Goal: Use online tool/utility: Use online tool/utility

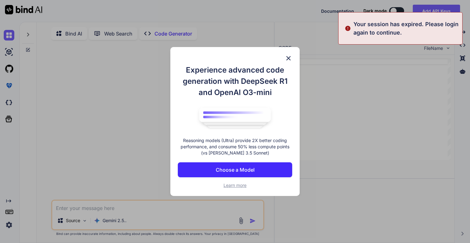
type textarea "x"
click at [241, 173] on p "Choose a Model" at bounding box center [235, 169] width 39 height 7
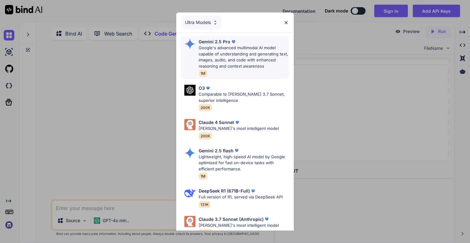
click at [225, 51] on p "Google's advanced multimodal AI model capable of understanding and generating t…" at bounding box center [244, 57] width 90 height 24
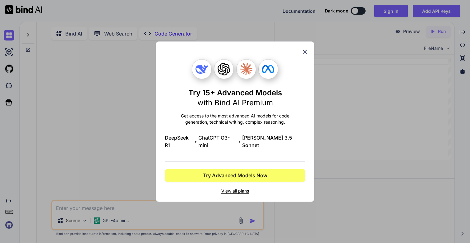
click at [303, 55] on icon at bounding box center [305, 51] width 7 height 7
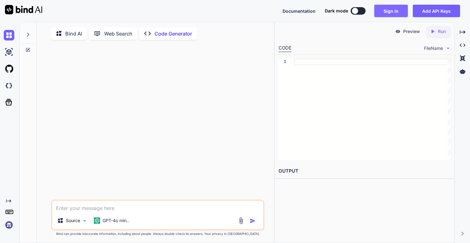
click at [398, 8] on button "Sign in" at bounding box center [391, 11] width 34 height 12
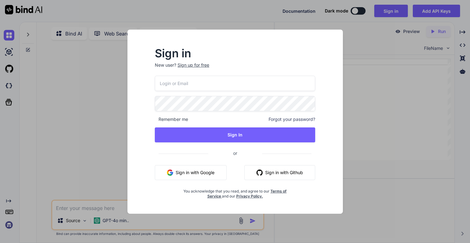
click at [177, 87] on input "email" at bounding box center [235, 83] width 160 height 15
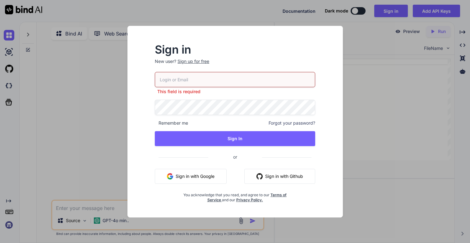
type input "[EMAIL_ADDRESS][DOMAIN_NAME]"
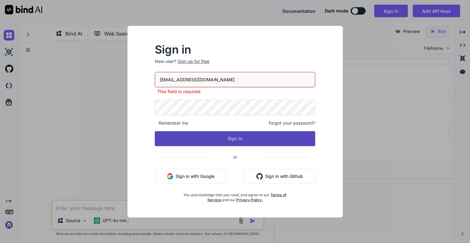
click at [217, 134] on button "Sign In" at bounding box center [235, 138] width 160 height 15
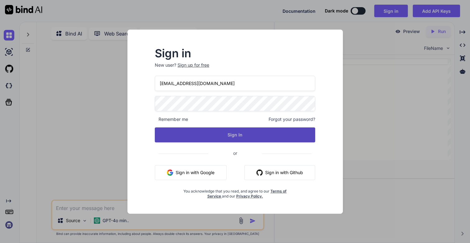
click at [239, 135] on button "Sign In" at bounding box center [235, 134] width 160 height 15
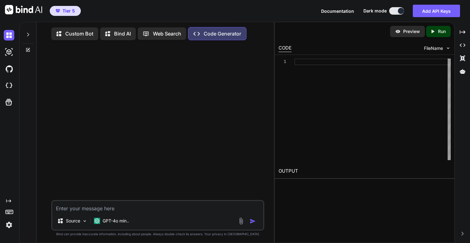
click at [28, 34] on icon at bounding box center [28, 34] width 5 height 5
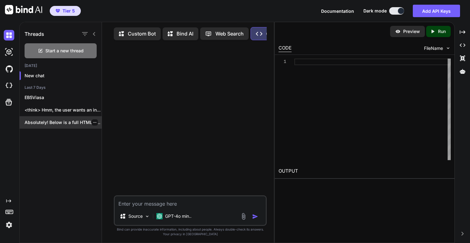
click at [61, 125] on p "Absolutely! Below is a full HTML demo..." at bounding box center [63, 122] width 77 height 6
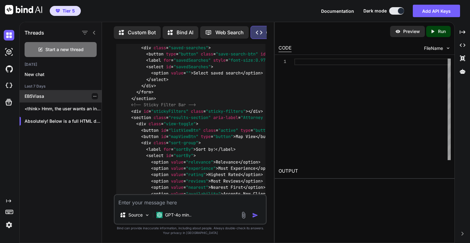
click at [46, 98] on div "EB5Viasa" at bounding box center [61, 96] width 82 height 12
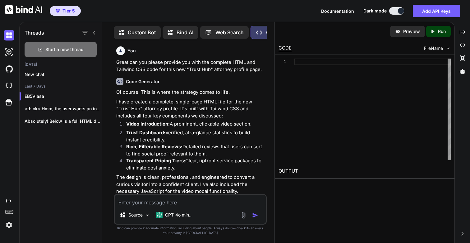
scroll to position [12970, 0]
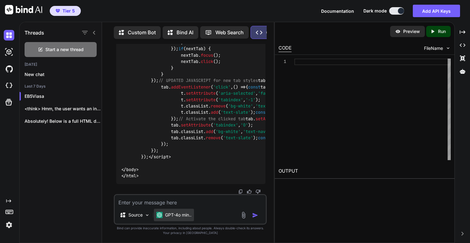
click at [184, 216] on p "GPT-4o min.." at bounding box center [178, 214] width 26 height 6
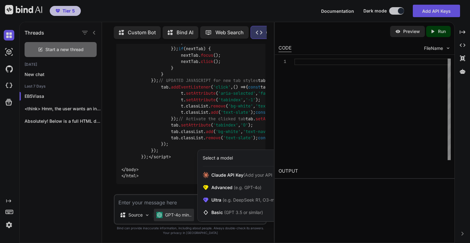
click at [166, 158] on div at bounding box center [235, 121] width 470 height 243
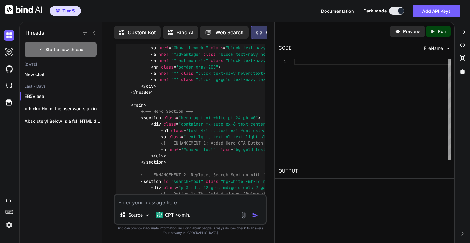
scroll to position [9970, 0]
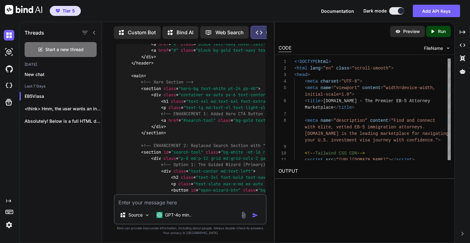
click at [442, 31] on p "Run" at bounding box center [442, 31] width 8 height 6
click at [319, 184] on link "[URL][DOMAIN_NAME]" at bounding box center [304, 186] width 50 height 6
click at [182, 215] on p "GPT-4o min.." at bounding box center [178, 214] width 26 height 6
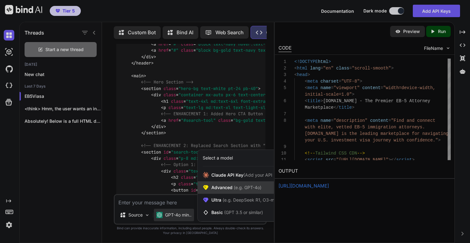
click at [217, 189] on span "Advanced (e.g. GPT-4o)" at bounding box center [236, 187] width 50 height 6
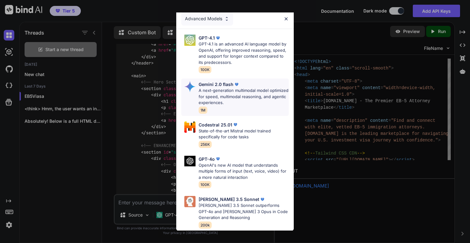
scroll to position [0, 0]
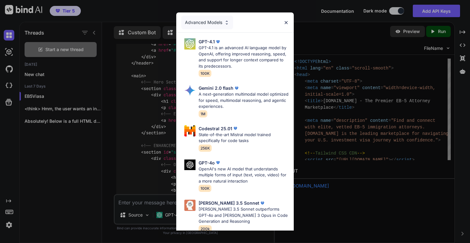
click at [210, 23] on div "Advanced Models" at bounding box center [207, 23] width 52 height 14
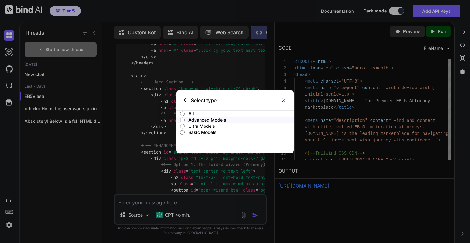
click at [198, 126] on p "Ultra Models" at bounding box center [240, 126] width 105 height 6
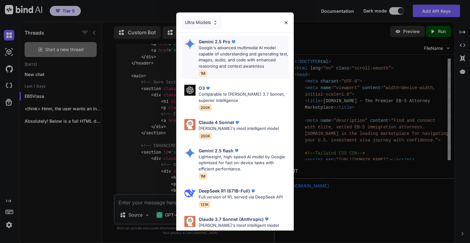
click at [226, 43] on p "Gemini 2.5 Pro" at bounding box center [215, 41] width 32 height 7
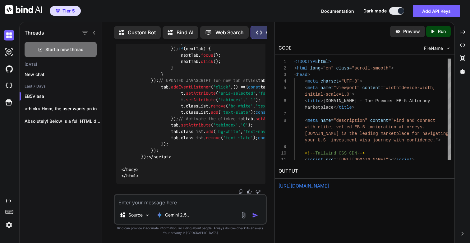
scroll to position [12970, 0]
click at [329, 183] on link "[URL][DOMAIN_NAME]" at bounding box center [304, 186] width 50 height 6
click at [151, 204] on textarea at bounding box center [190, 200] width 151 height 11
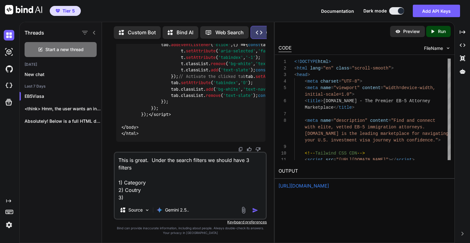
click at [136, 190] on textarea "This is great. Under the search filters we should have 3 filters 1) Category 2)…" at bounding box center [190, 176] width 151 height 49
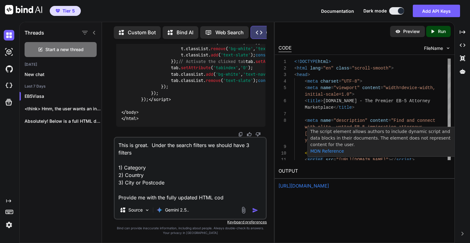
type textarea "This is great. Under the search filters we should have 3 filters 1) Category 2)…"
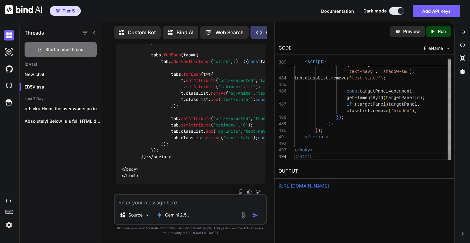
scroll to position [59, 0]
click at [440, 29] on p "Run" at bounding box center [442, 31] width 8 height 6
click at [305, 187] on link "[URL][DOMAIN_NAME]" at bounding box center [304, 186] width 50 height 6
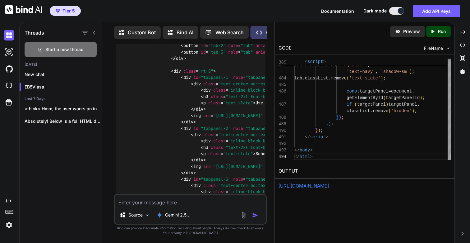
scroll to position [13192, 0]
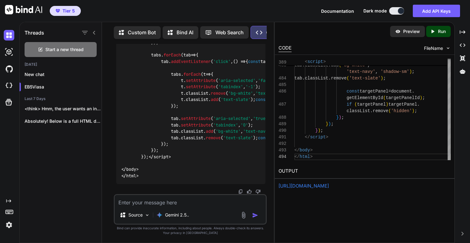
scroll to position [16301, 0]
click at [152, 202] on textarea at bounding box center [190, 200] width 151 height 11
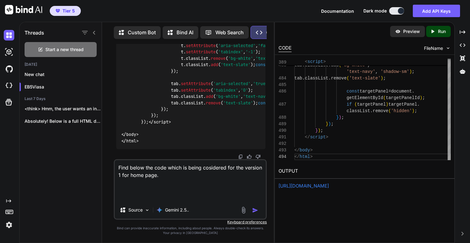
paste textarea "<!DOCTYPE html> <html lang="en" class="scroll-smooth"> <head> <meta charset="UT…"
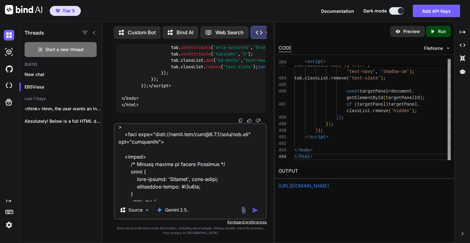
scroll to position [0, 0]
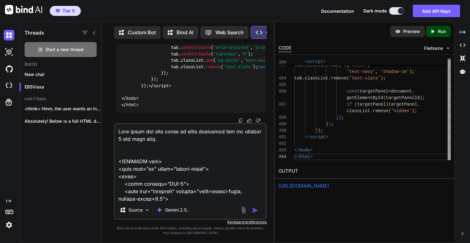
click at [181, 140] on textarea at bounding box center [190, 162] width 151 height 77
click at [182, 138] on textarea at bounding box center [190, 162] width 151 height 77
click at [206, 137] on textarea at bounding box center [190, 162] width 151 height 77
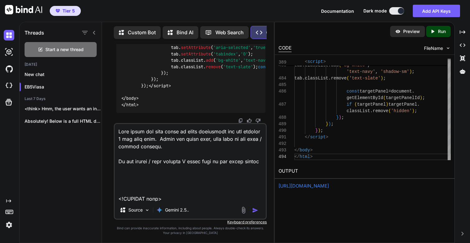
paste textarea "Success Stories EB-5 Program Resources About Us Contact Us"
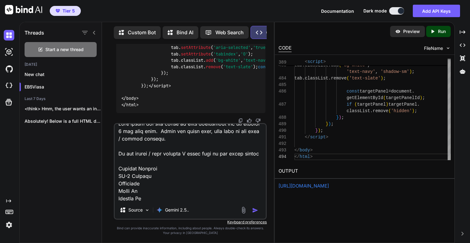
click at [250, 154] on textarea at bounding box center [190, 162] width 151 height 77
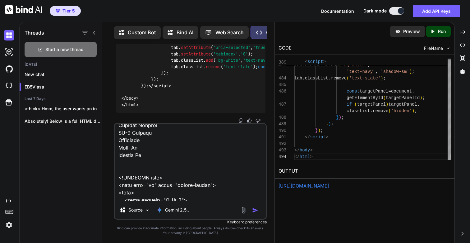
type textarea "Find below the code which is being considered for the version 1 for home page. …"
click at [255, 209] on img "button" at bounding box center [255, 210] width 6 height 6
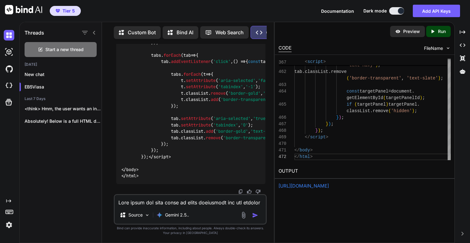
scroll to position [22984, 0]
click at [434, 32] on icon "Created with Pixso." at bounding box center [433, 32] width 6 height 6
click at [297, 186] on link "[URL][DOMAIN_NAME]" at bounding box center [304, 186] width 50 height 6
click at [149, 203] on textarea at bounding box center [190, 200] width 151 height 11
type textarea "This is good. Now instead of sign in and Join"
